Goal: Information Seeking & Learning: Learn about a topic

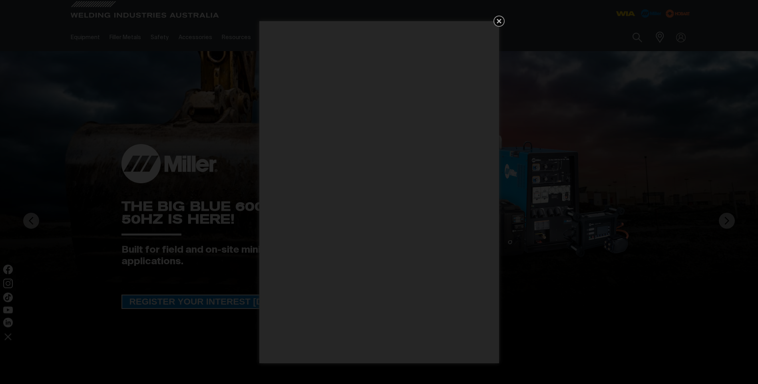
click at [495, 20] on icon "Get 5 WIA Welding Guides Free!" at bounding box center [499, 21] width 10 height 10
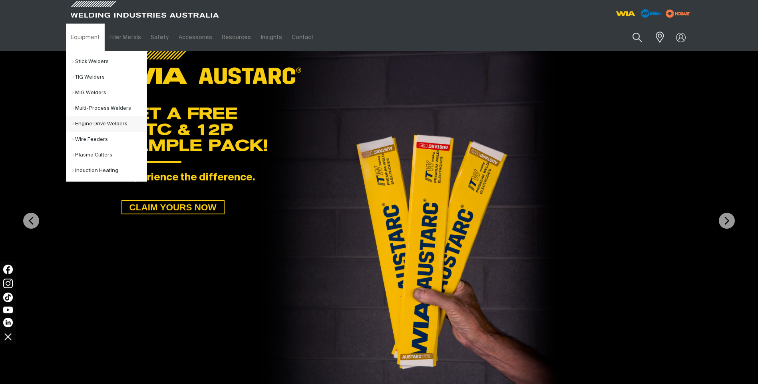
click at [97, 123] on link "Engine Drive Welders" at bounding box center [109, 124] width 74 height 16
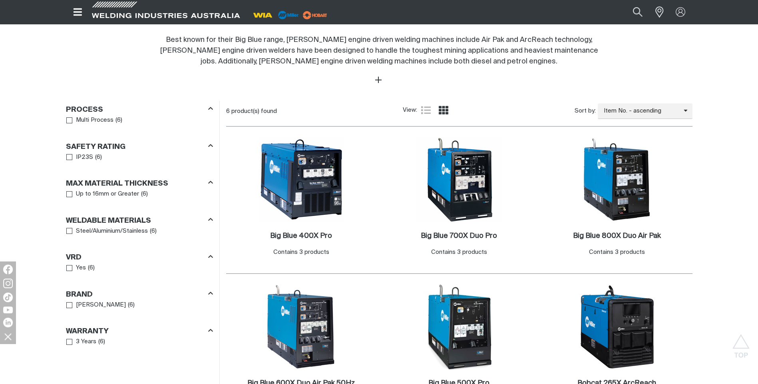
scroll to position [400, 0]
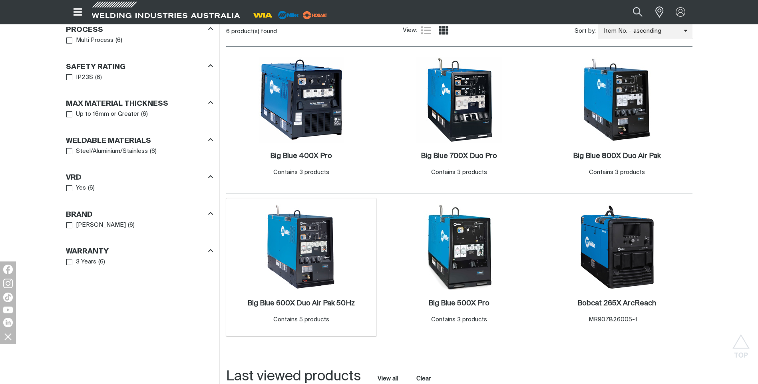
click at [322, 261] on img at bounding box center [302, 248] width 86 height 86
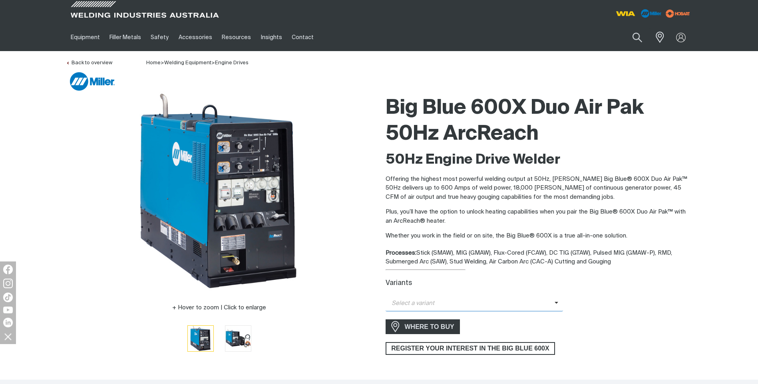
click at [555, 304] on icon at bounding box center [557, 303] width 4 height 6
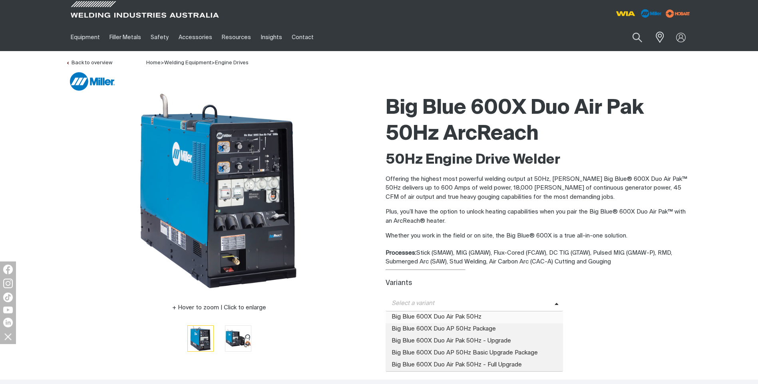
click at [520, 314] on span "Big Blue 600X Duo Air Pak 50Hz" at bounding box center [475, 318] width 178 height 12
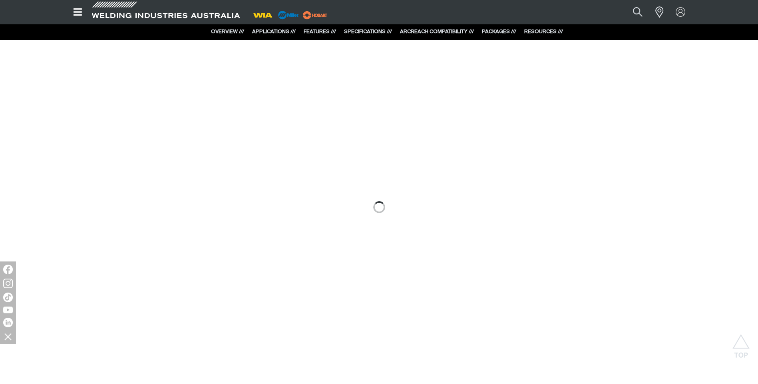
scroll to position [679, 0]
click at [416, 143] on div at bounding box center [379, 167] width 758 height 426
click at [233, 31] on link "OVERVIEW ///" at bounding box center [227, 31] width 33 height 5
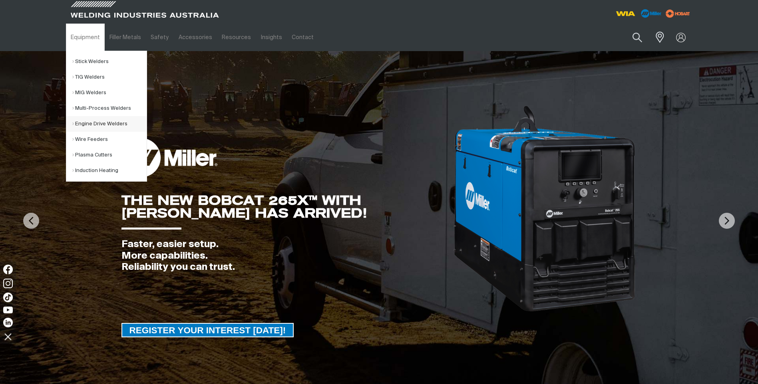
click at [97, 123] on link "Engine Drive Welders" at bounding box center [109, 124] width 74 height 16
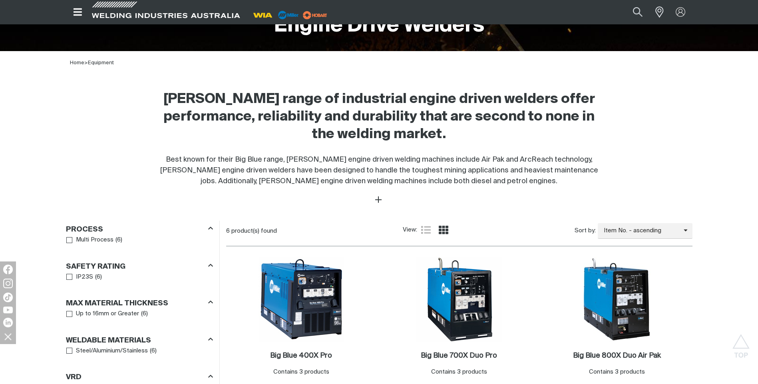
scroll to position [400, 0]
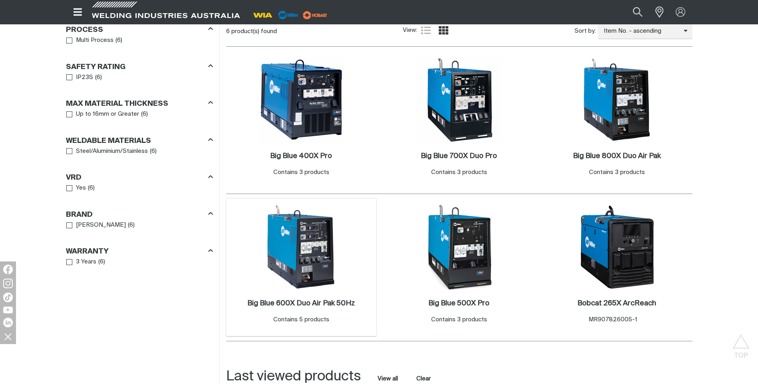
click at [336, 249] on img at bounding box center [302, 248] width 86 height 86
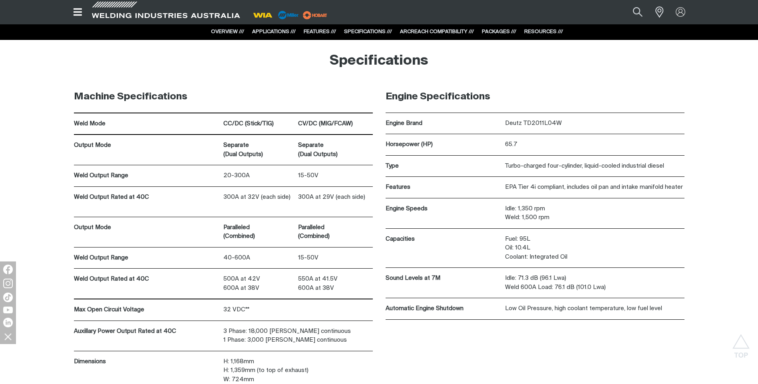
scroll to position [3476, 0]
